Goal: Information Seeking & Learning: Check status

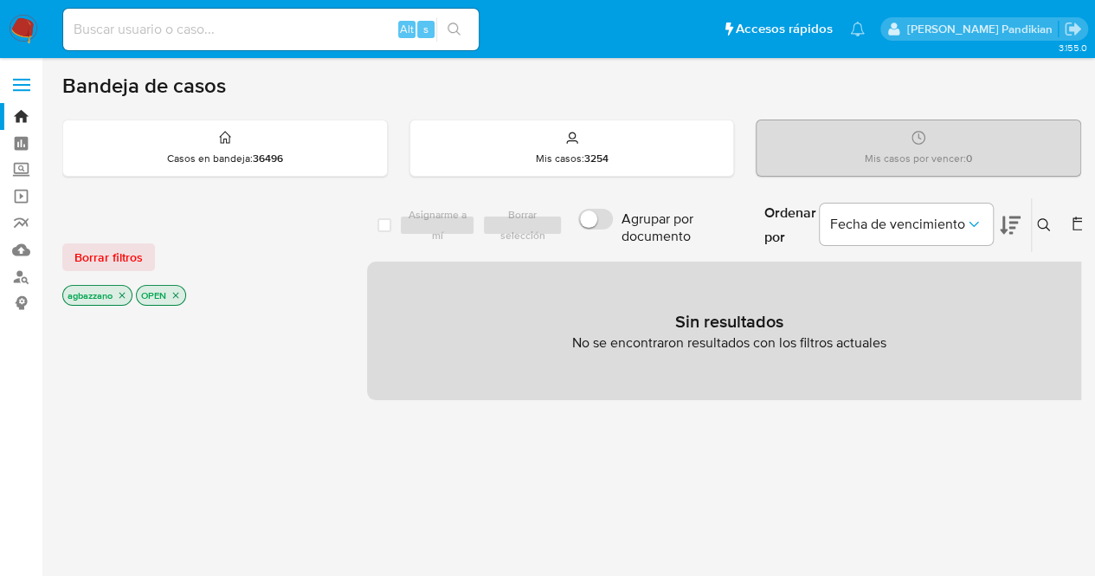
click at [191, 23] on input at bounding box center [270, 29] width 415 height 23
paste input "1822957513"
type input "1822957513"
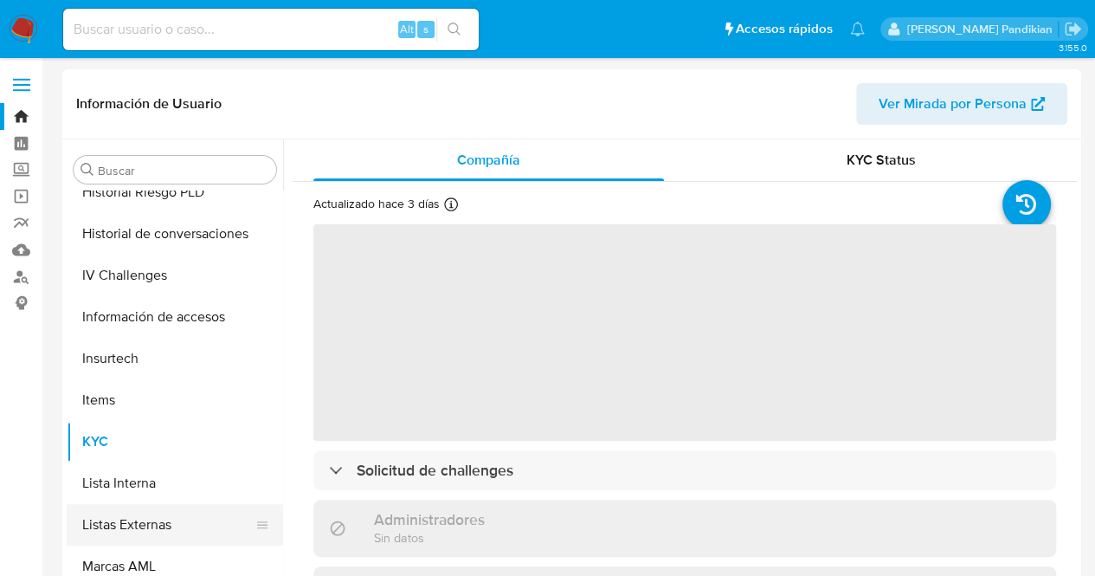
scroll to position [513, 0]
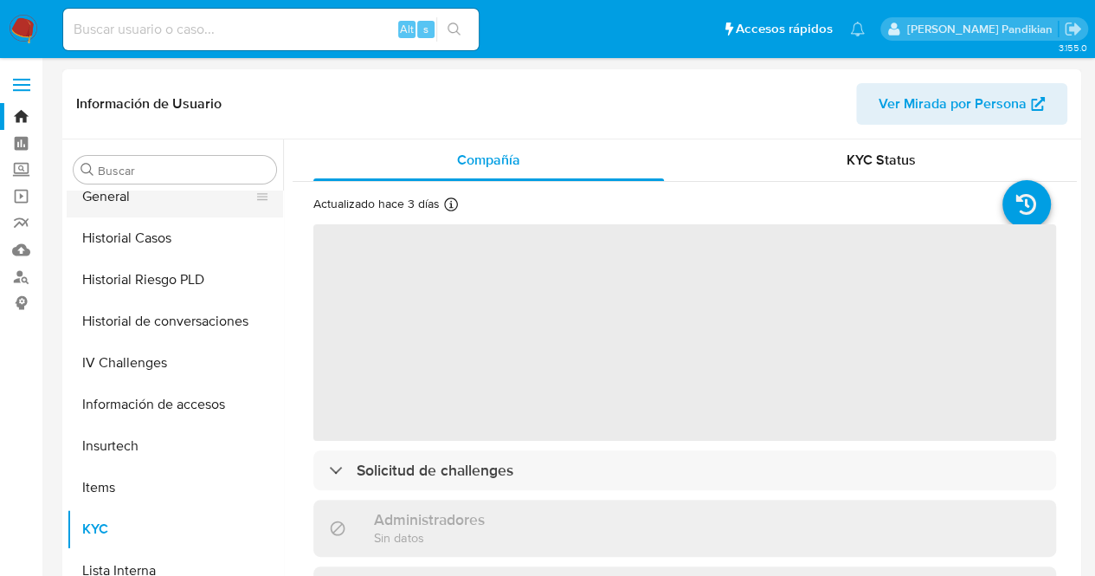
click at [148, 205] on button "General" at bounding box center [168, 197] width 203 height 42
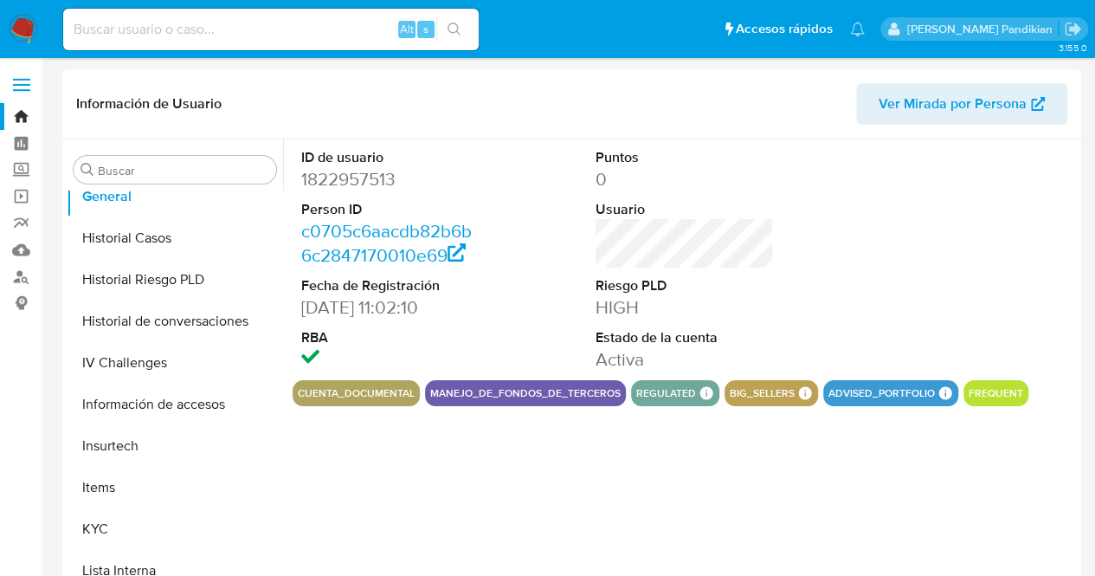
scroll to position [151, 0]
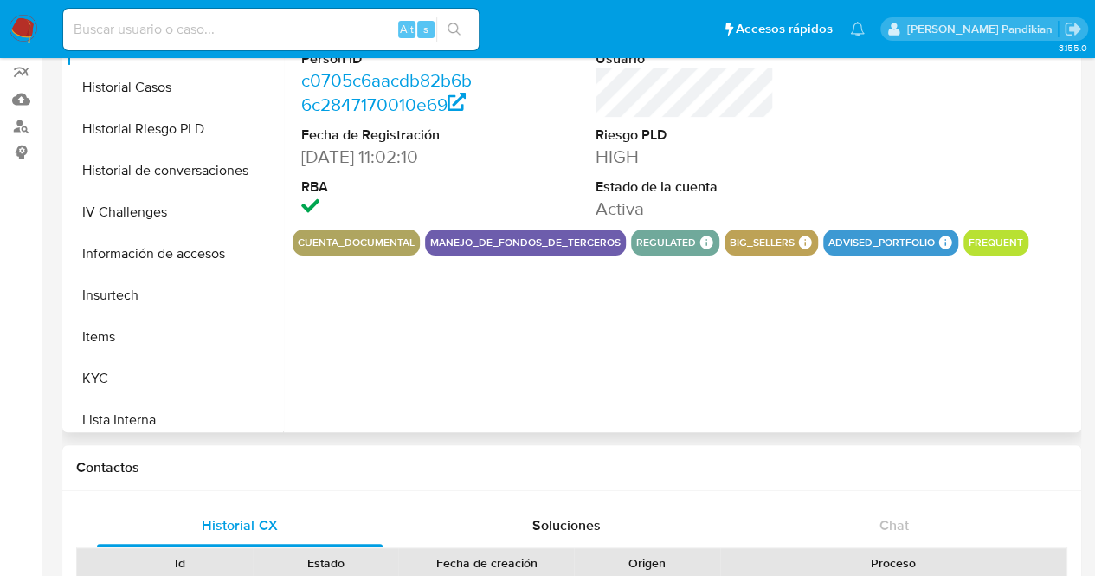
select select "10"
click at [795, 229] on div "ID de usuario 1822957513 Person ID c0705c6aacdb82b6b6c2847170010e69 Fecha de Re…" at bounding box center [685, 109] width 784 height 241
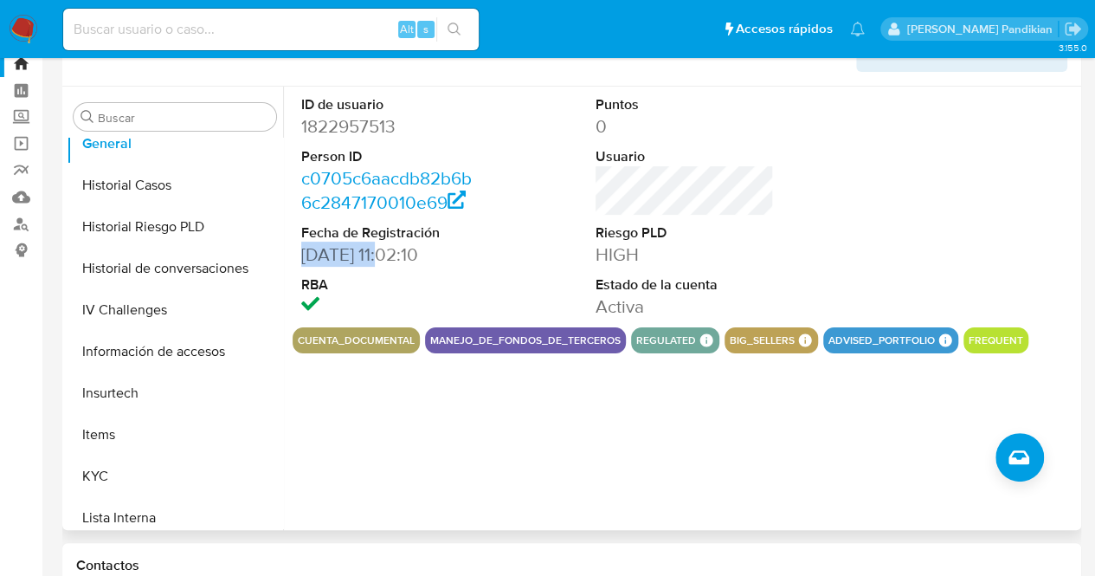
drag, startPoint x: 298, startPoint y: 255, endPoint x: 393, endPoint y: 254, distance: 95.2
click at [393, 254] on div "ID de usuario 1822957513 Person ID c0705c6aacdb82b6b6c2847170010e69 Fecha de Re…" at bounding box center [391, 207] width 196 height 241
click at [537, 376] on div "ID de usuario 1822957513 Person ID c0705c6aacdb82b6b6c2847170010e69 Fecha de Re…" at bounding box center [680, 308] width 794 height 443
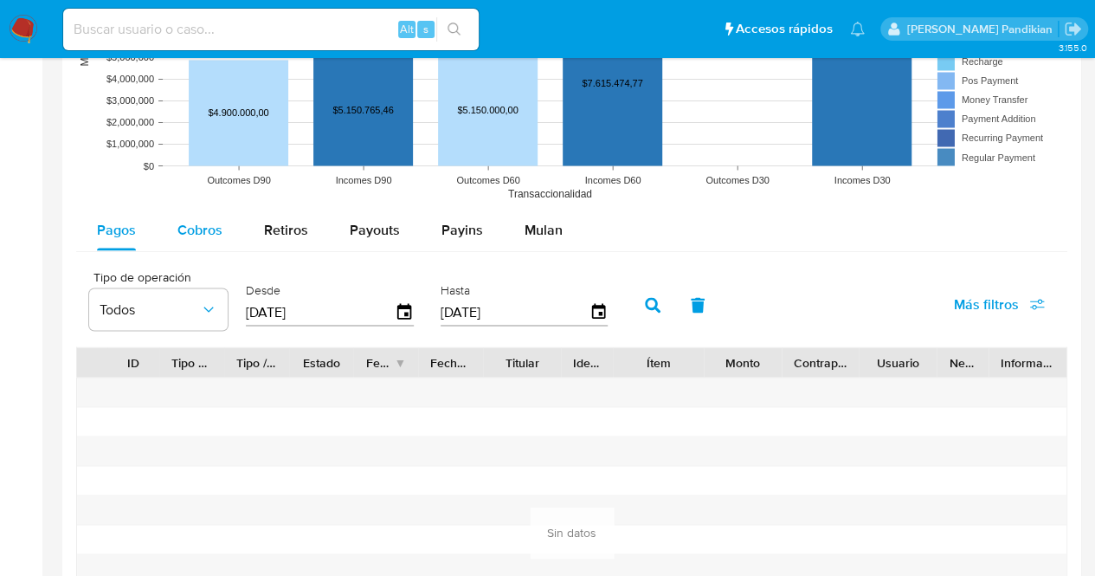
scroll to position [1464, 0]
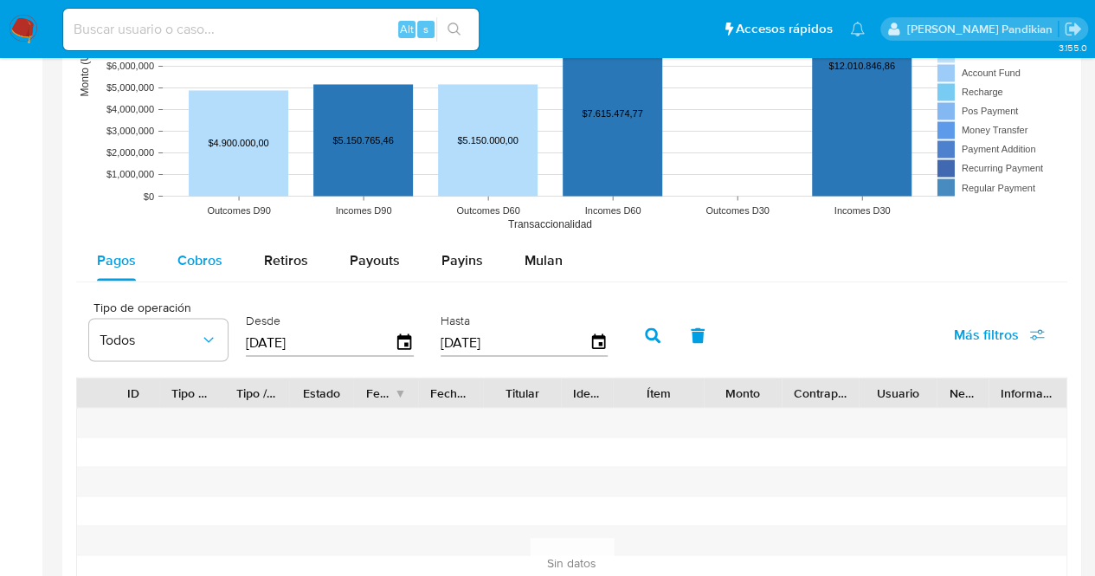
click at [184, 250] on span "Cobros" at bounding box center [199, 259] width 45 height 20
select select "10"
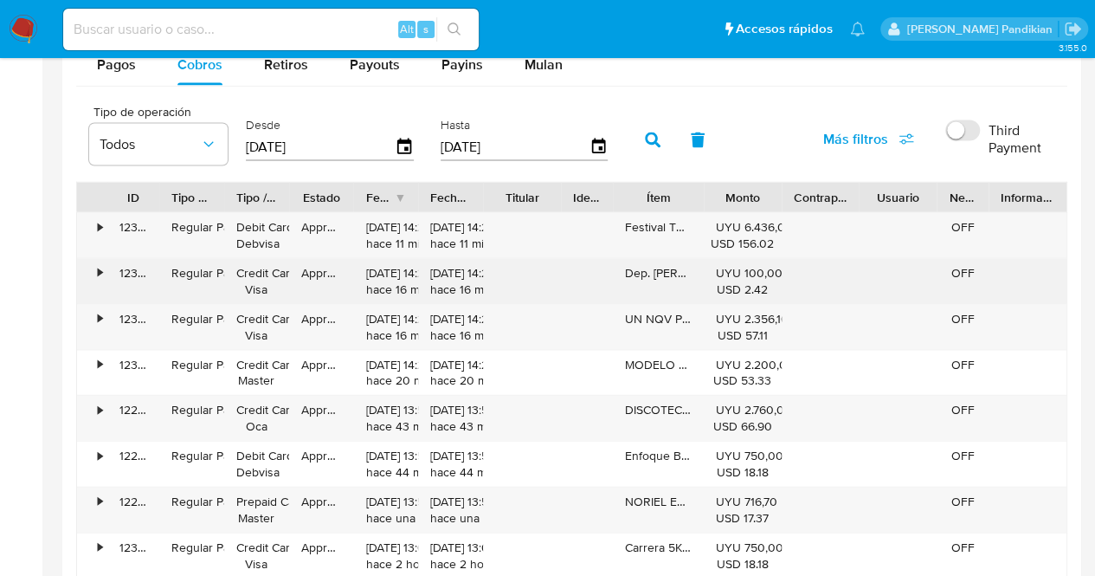
scroll to position [1723, 0]
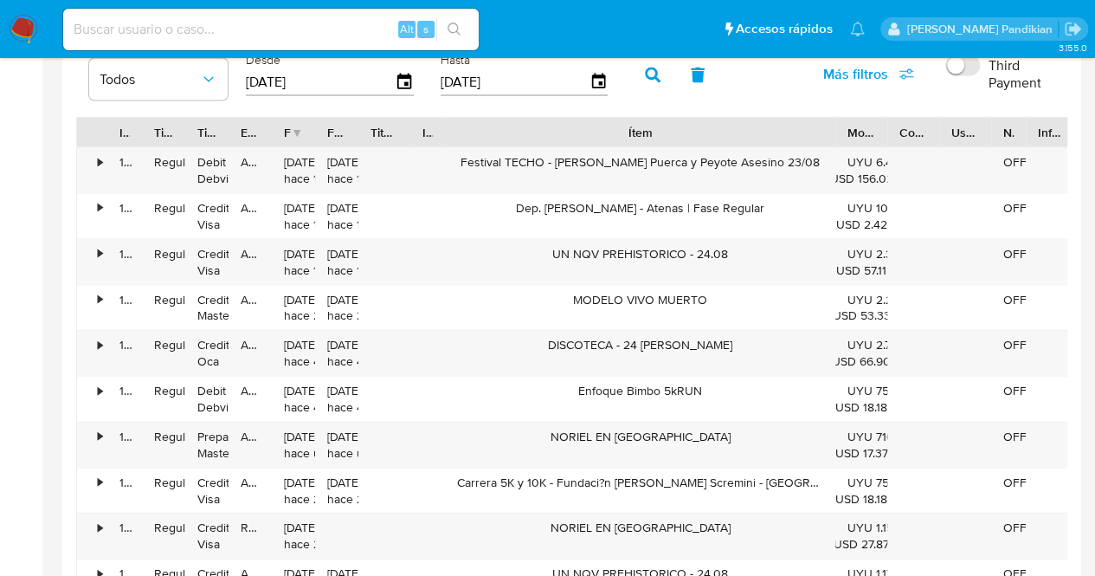
drag, startPoint x: 698, startPoint y: 119, endPoint x: 997, endPoint y: 132, distance: 299.8
click at [997, 132] on div "ID Tipo de operación Tipo / Método Estado Fecha de creación Fecha de aprobación…" at bounding box center [576, 132] width 999 height 29
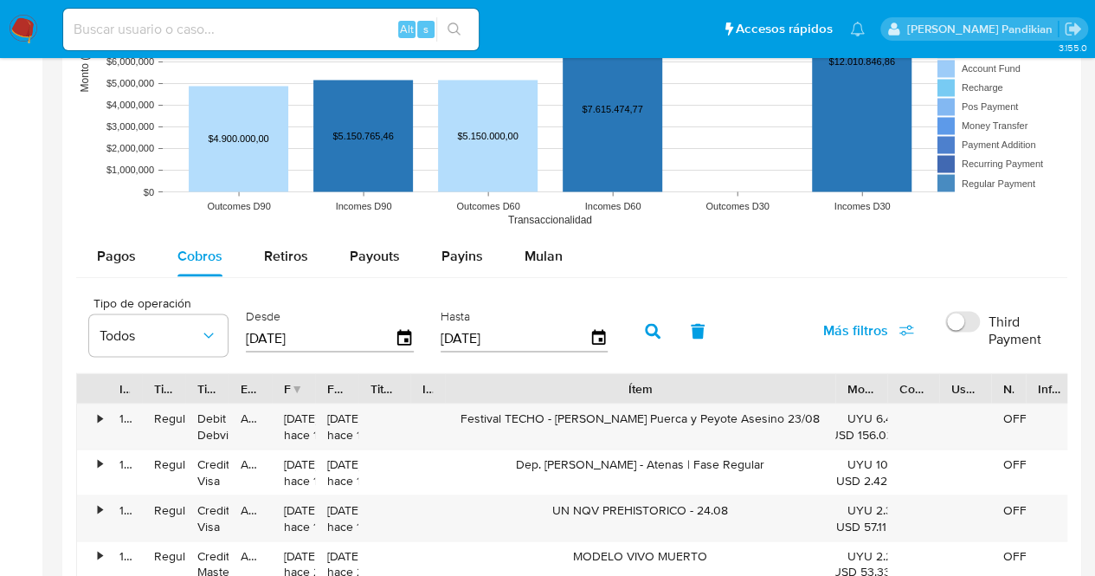
scroll to position [1464, 0]
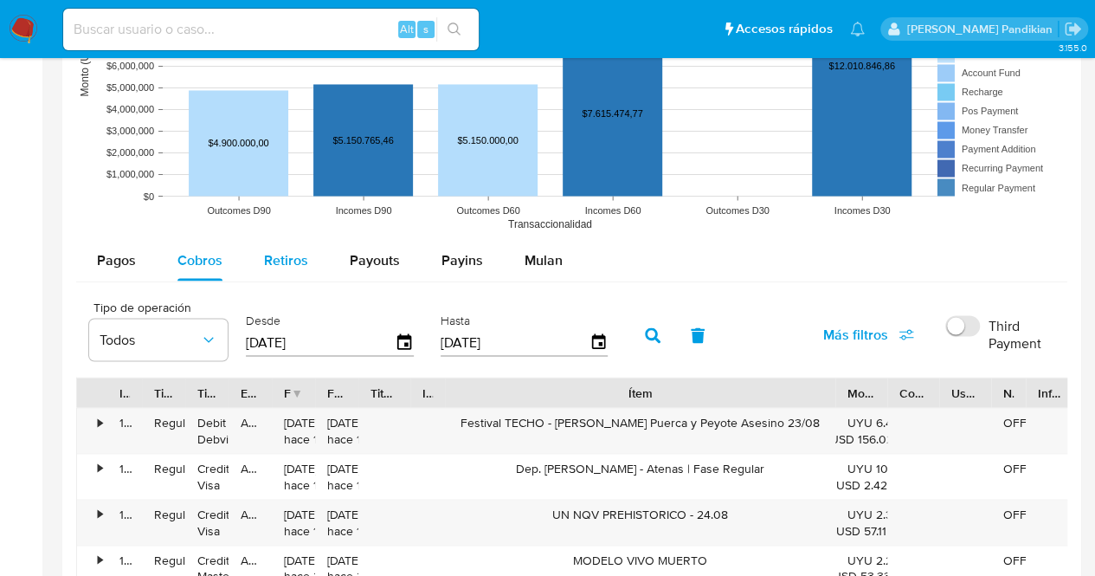
click at [279, 250] on span "Retiros" at bounding box center [286, 259] width 44 height 20
select select "10"
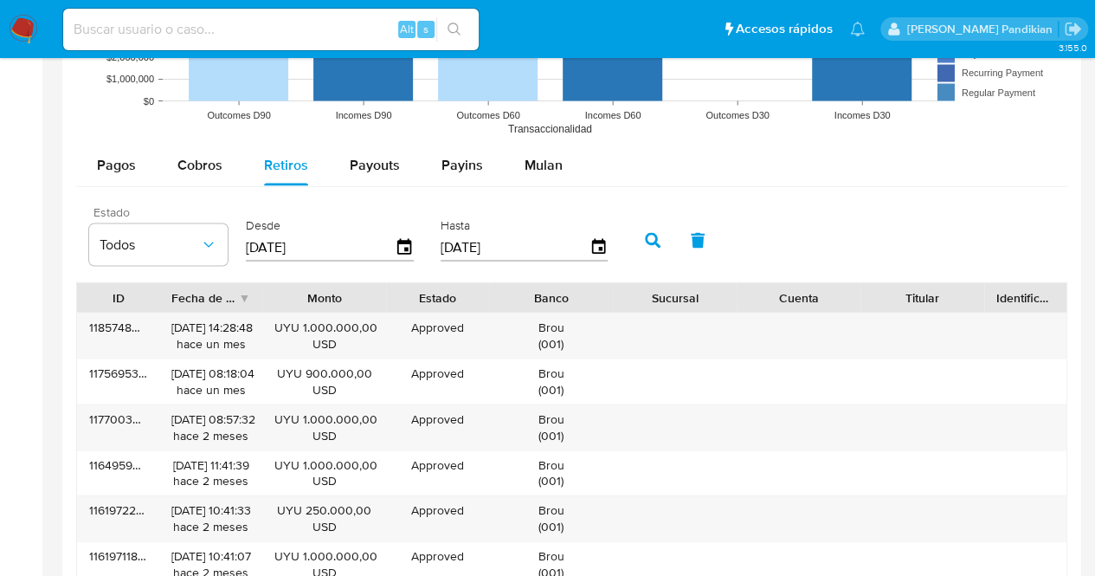
scroll to position [1550, 0]
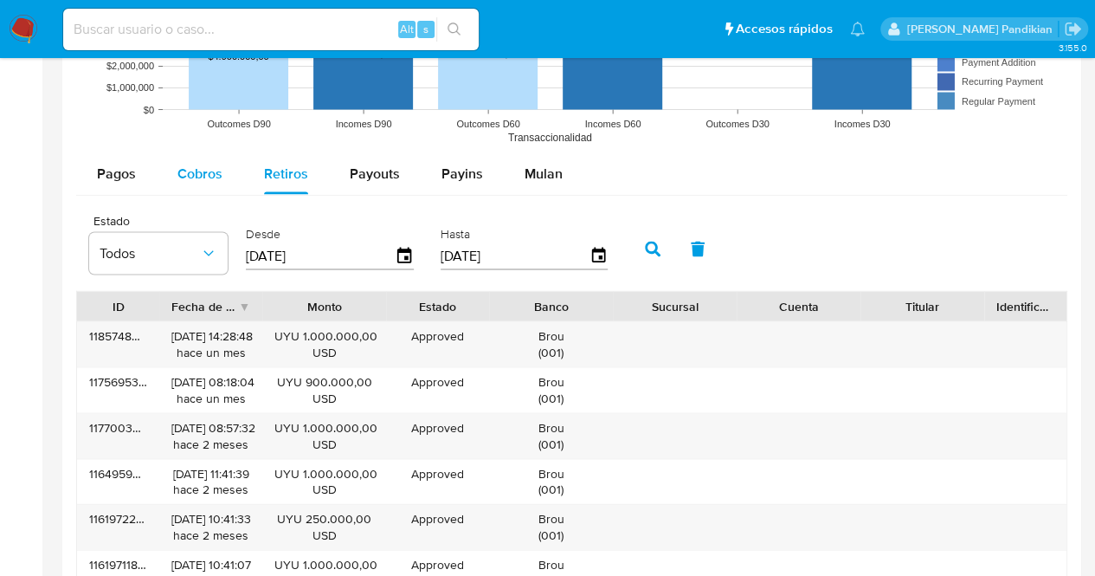
click at [196, 165] on span "Cobros" at bounding box center [199, 173] width 45 height 20
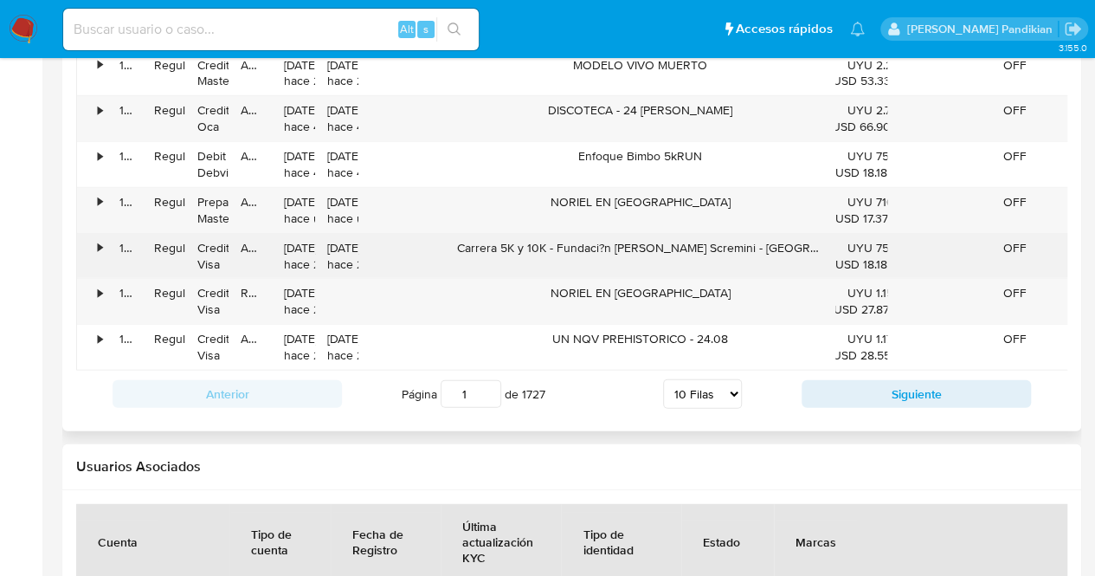
scroll to position [1983, 0]
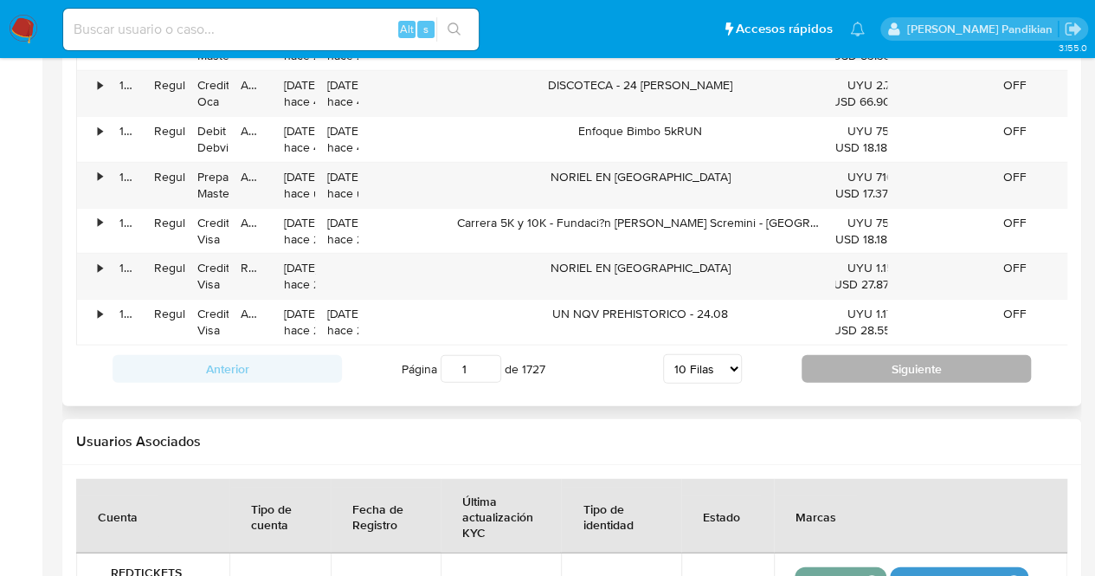
click at [871, 375] on button "Siguiente" at bounding box center [915, 369] width 229 height 28
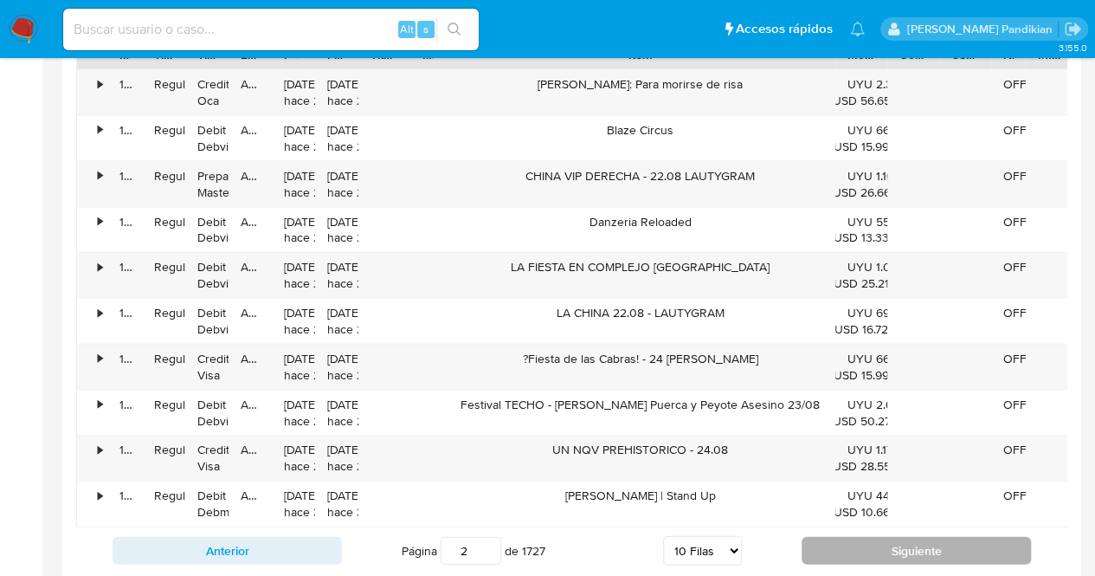
scroll to position [1896, 0]
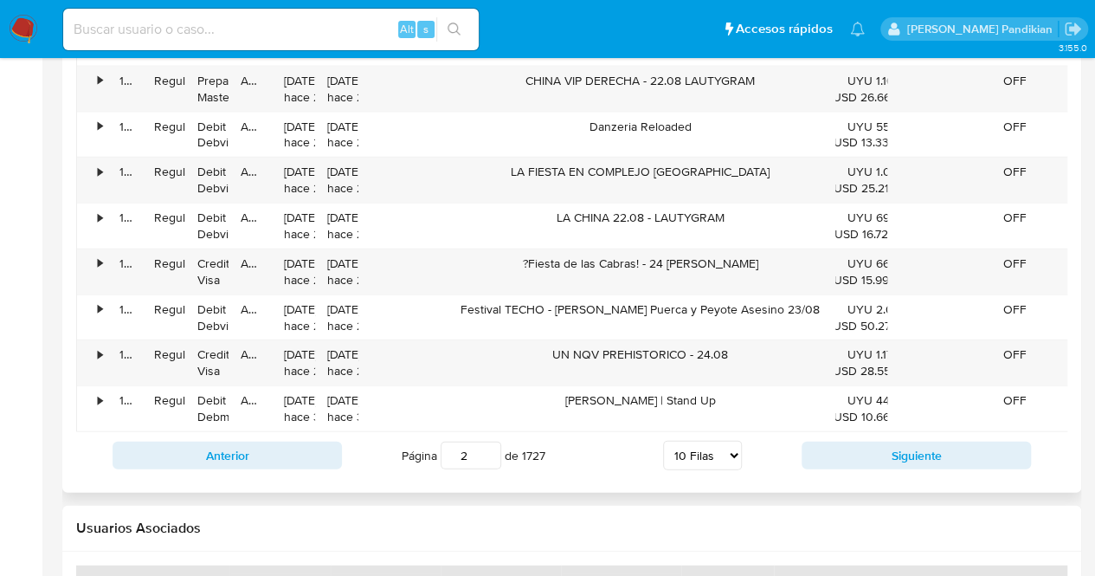
click at [936, 479] on div "Anterior Página 2 de 1727 5 [PERSON_NAME] 10 [PERSON_NAME] 20 [PERSON_NAME] 25 …" at bounding box center [571, 455] width 991 height 47
click at [930, 468] on button "Siguiente" at bounding box center [915, 455] width 229 height 28
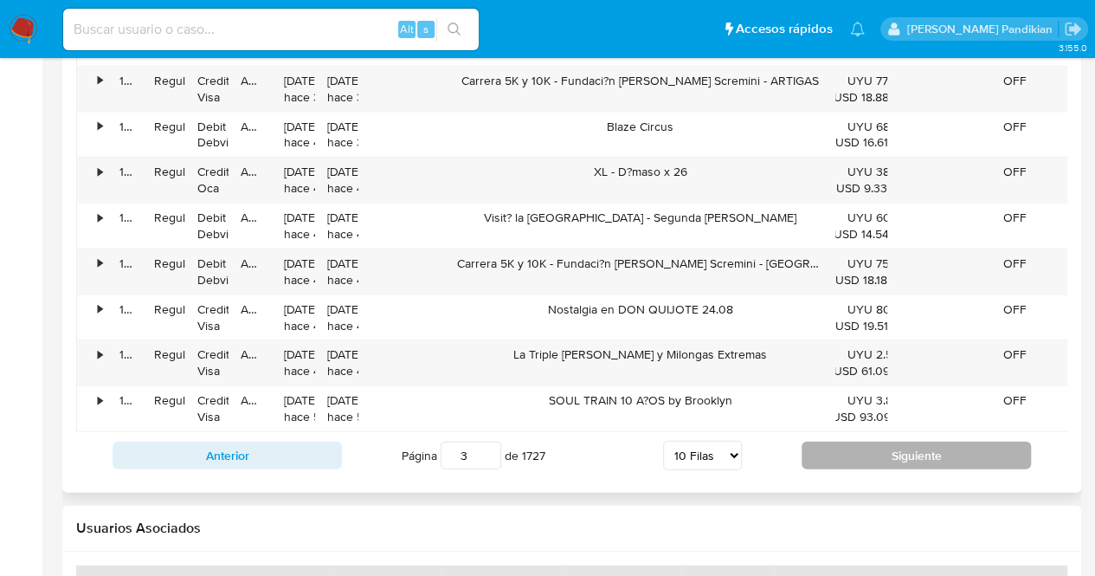
click at [926, 467] on button "Siguiente" at bounding box center [915, 455] width 229 height 28
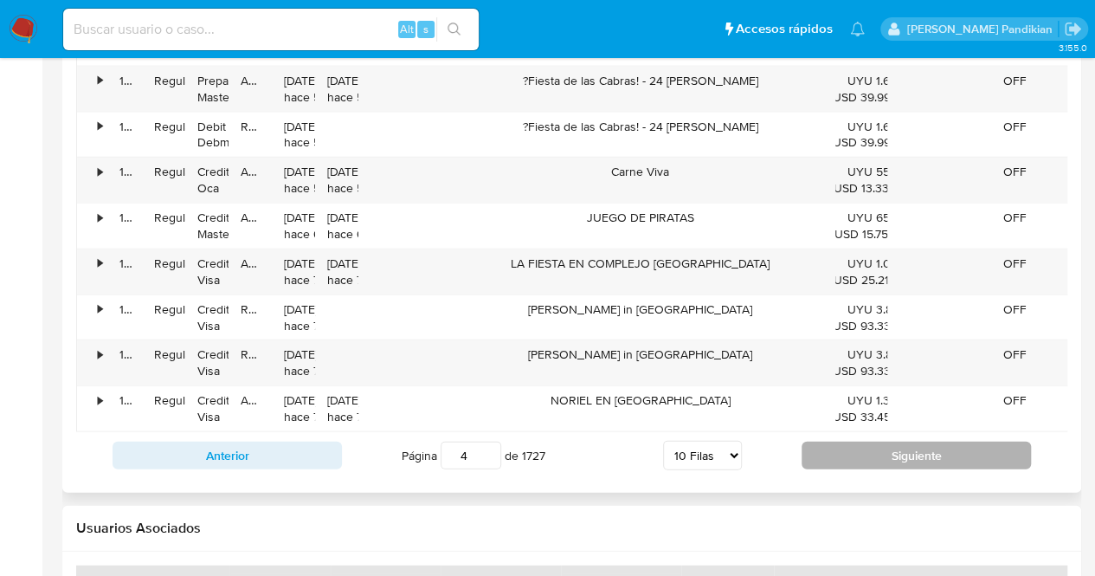
click at [887, 469] on button "Siguiente" at bounding box center [915, 455] width 229 height 28
type input "5"
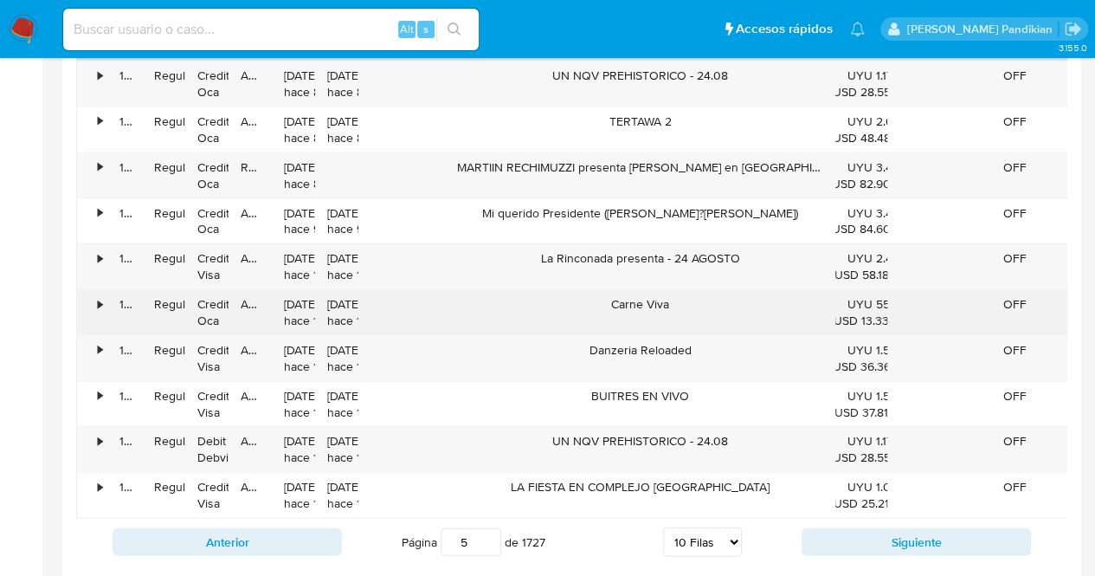
scroll to position [1723, 0]
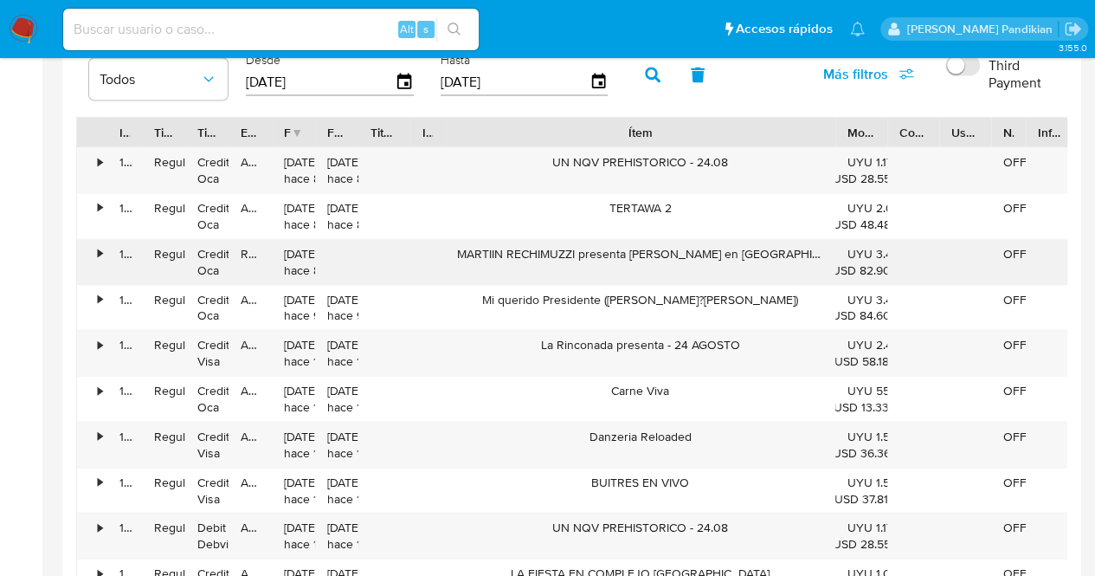
drag, startPoint x: 465, startPoint y: 252, endPoint x: 829, endPoint y: 249, distance: 364.4
click at [829, 249] on div "MARTIIN RECHIMUZZI presenta [PERSON_NAME] en [GEOGRAPHIC_DATA] 1/11" at bounding box center [640, 262] width 390 height 45
click at [770, 254] on div "MARTIIN RECHIMUZZI presenta [PERSON_NAME] en [GEOGRAPHIC_DATA] 1/11" at bounding box center [640, 262] width 390 height 45
